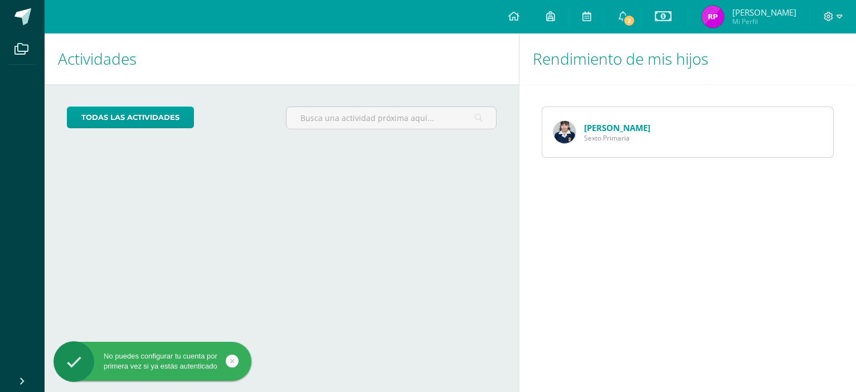
click at [618, 126] on link "[PERSON_NAME]" at bounding box center [617, 127] width 66 height 11
click at [604, 133] on span "Sexto Primaria" at bounding box center [617, 137] width 66 height 9
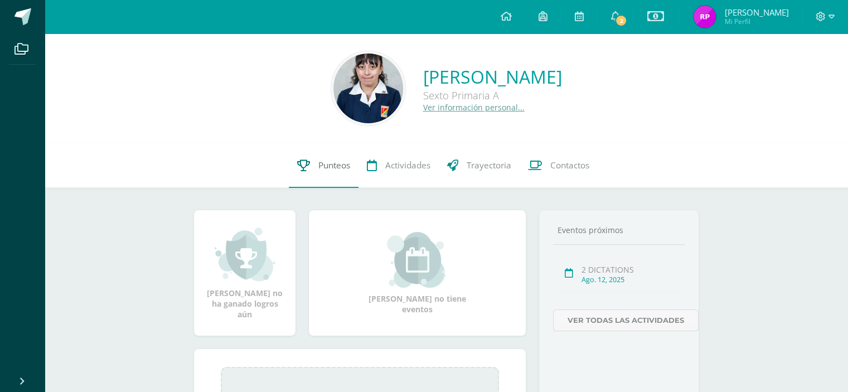
click at [318, 168] on span "Punteos" at bounding box center [334, 165] width 32 height 12
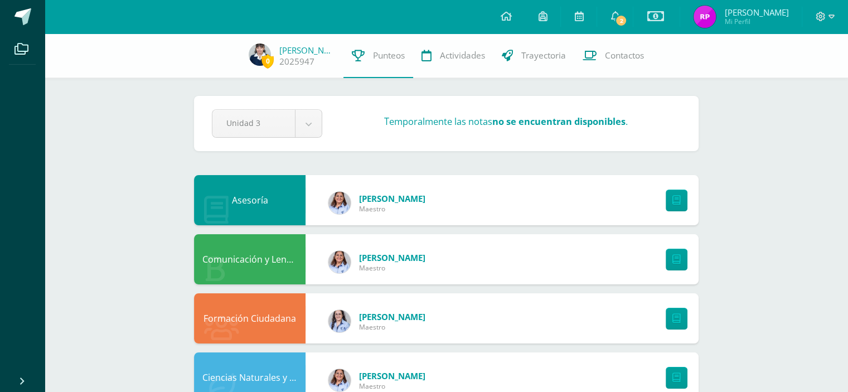
drag, startPoint x: 0, startPoint y: 0, endPoint x: 331, endPoint y: 167, distance: 370.4
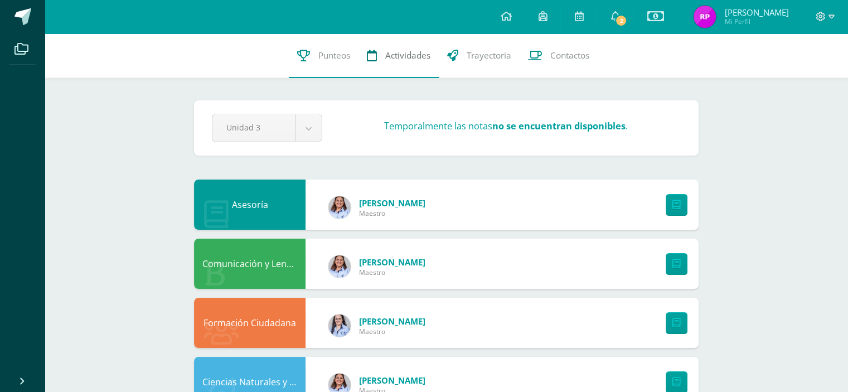
click at [420, 53] on span "Actividades" at bounding box center [407, 56] width 45 height 12
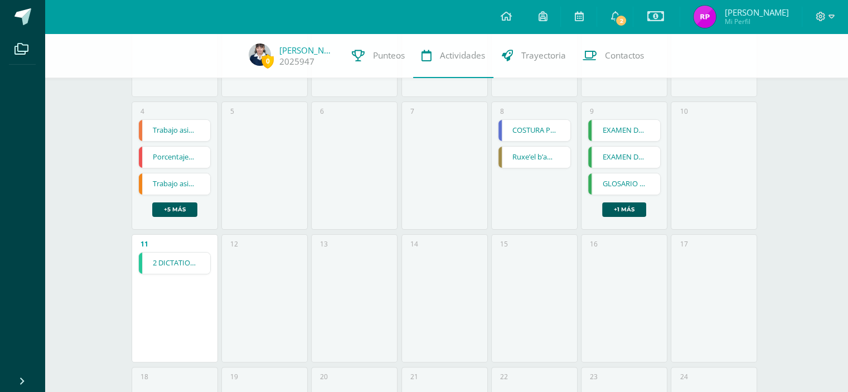
scroll to position [229, 0]
click at [261, 269] on div "12" at bounding box center [264, 295] width 86 height 128
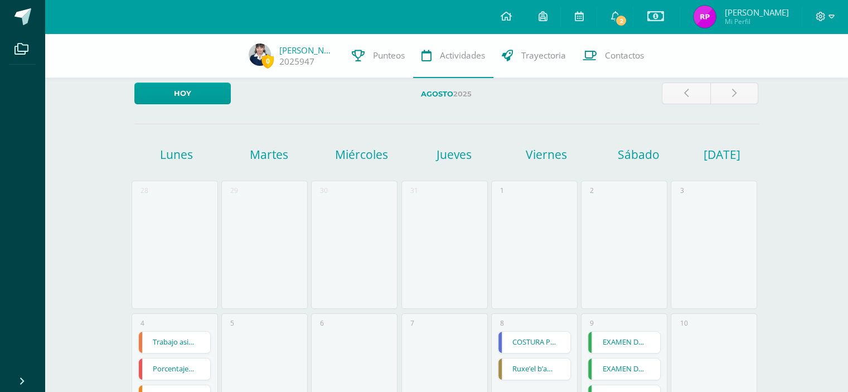
scroll to position [0, 0]
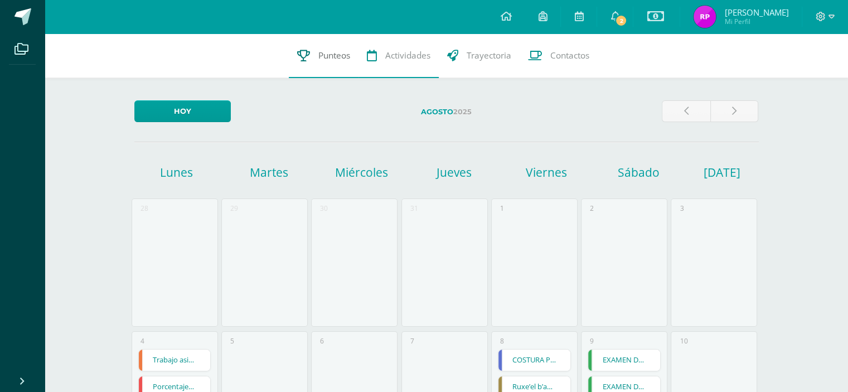
click at [328, 61] on span "Punteos" at bounding box center [334, 56] width 32 height 12
click at [330, 55] on span "Punteos" at bounding box center [334, 56] width 32 height 12
